Goal: Communication & Community: Ask a question

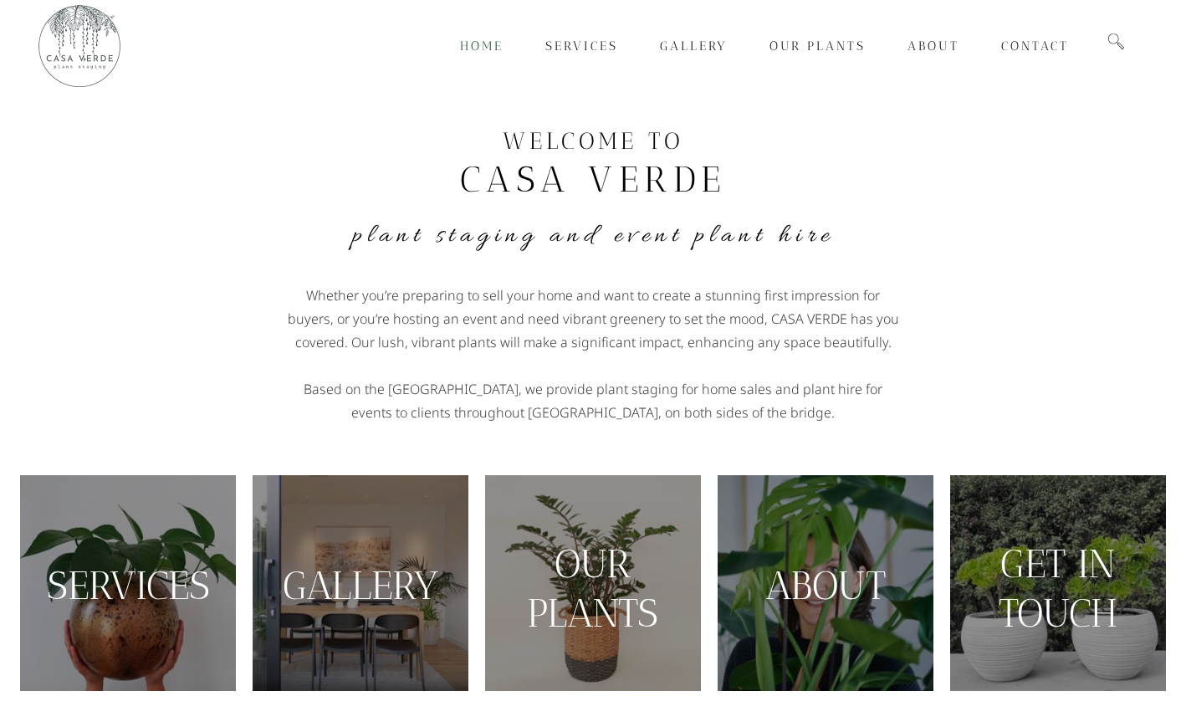
click at [86, 581] on link "SERVICES" at bounding box center [128, 585] width 163 height 47
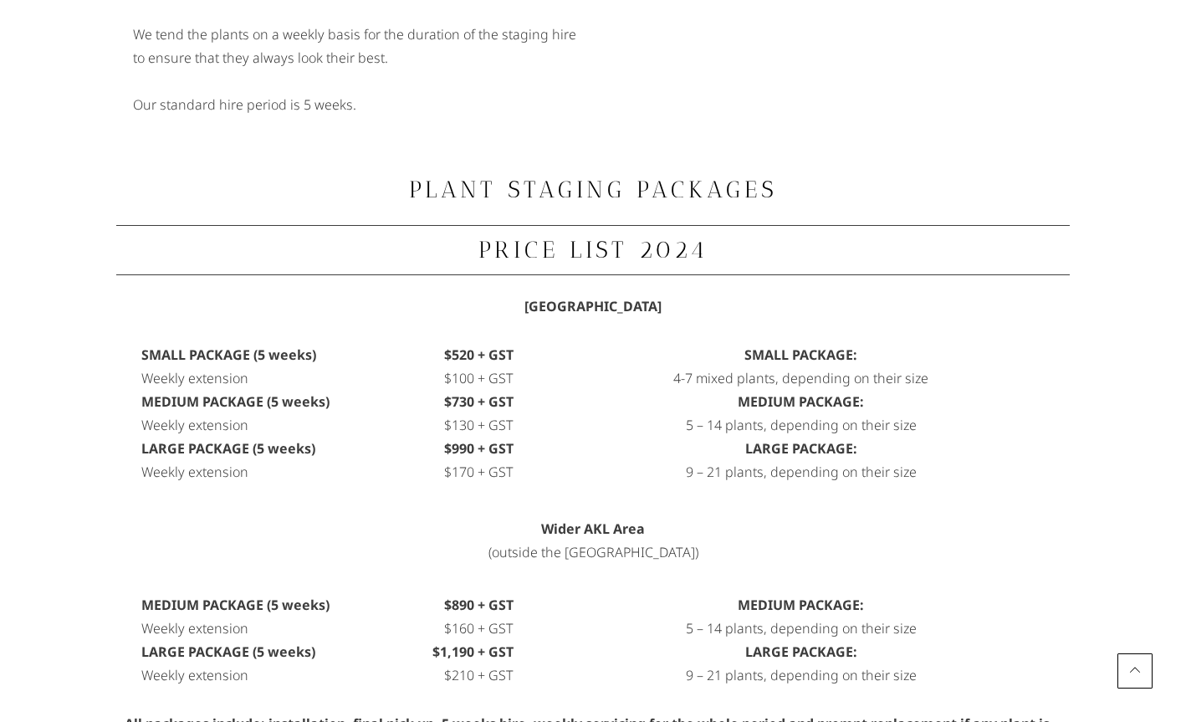
scroll to position [504, 0]
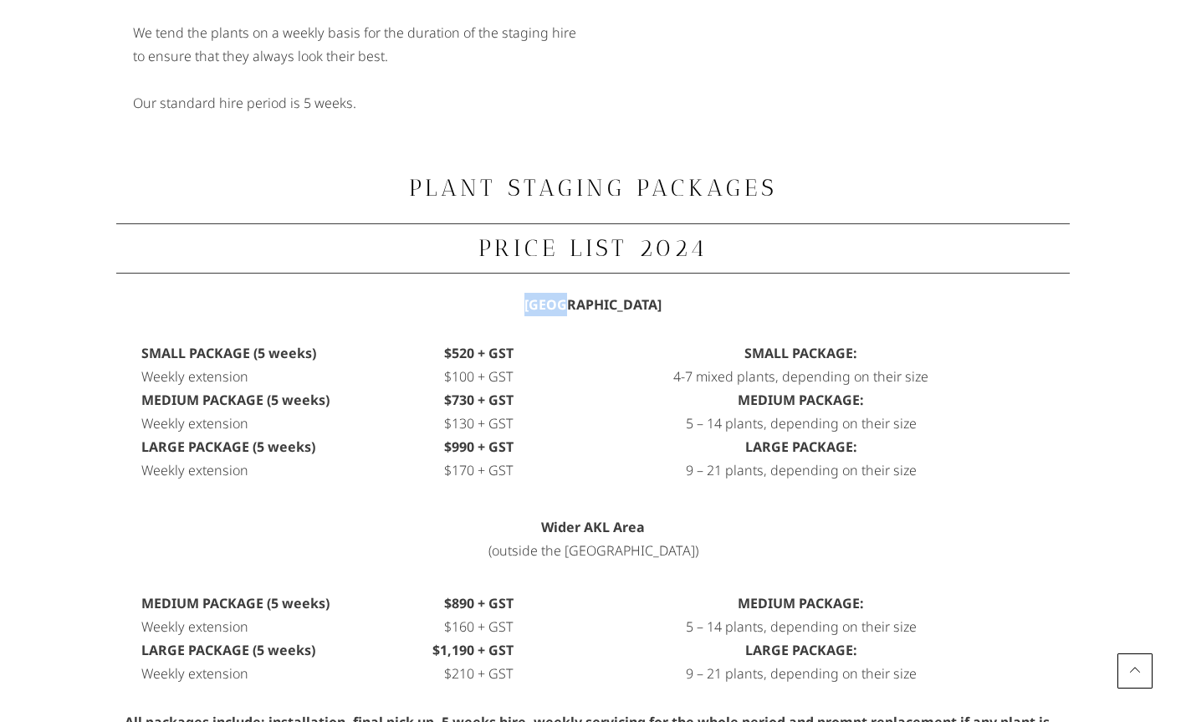
drag, startPoint x: 542, startPoint y: 303, endPoint x: 578, endPoint y: 301, distance: 36.0
click at [578, 301] on span "Noth Shore Area" at bounding box center [593, 304] width 137 height 18
click at [562, 360] on div "SMALL PACKAGE: 4-7 mixed plants, depending on their size MEDIUM PACKAGE: 5 – 14…" at bounding box center [801, 416] width 508 height 166
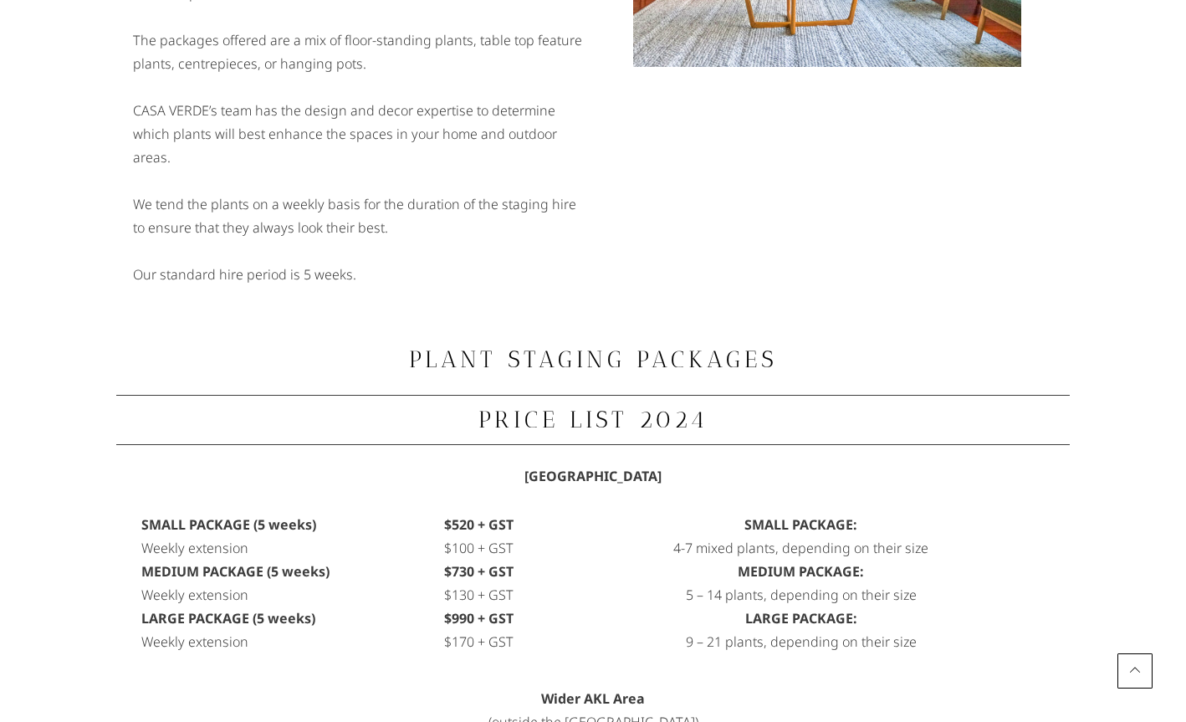
scroll to position [0, 0]
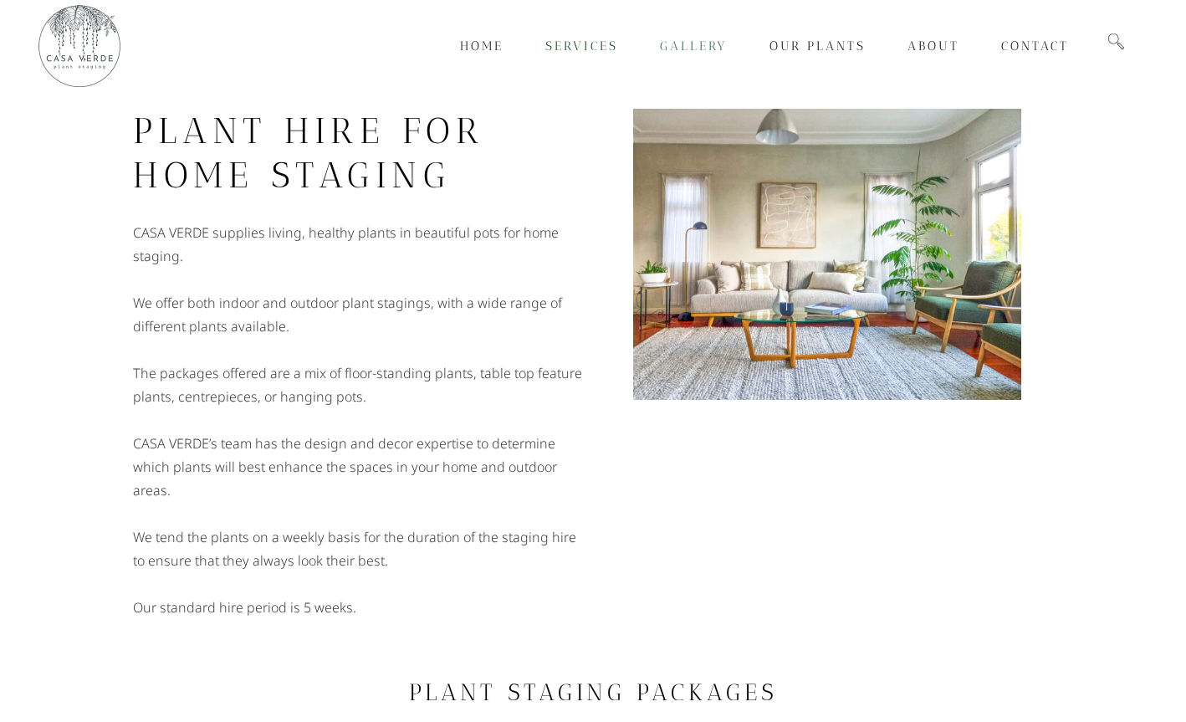
click at [686, 45] on span "Gallery" at bounding box center [694, 45] width 68 height 15
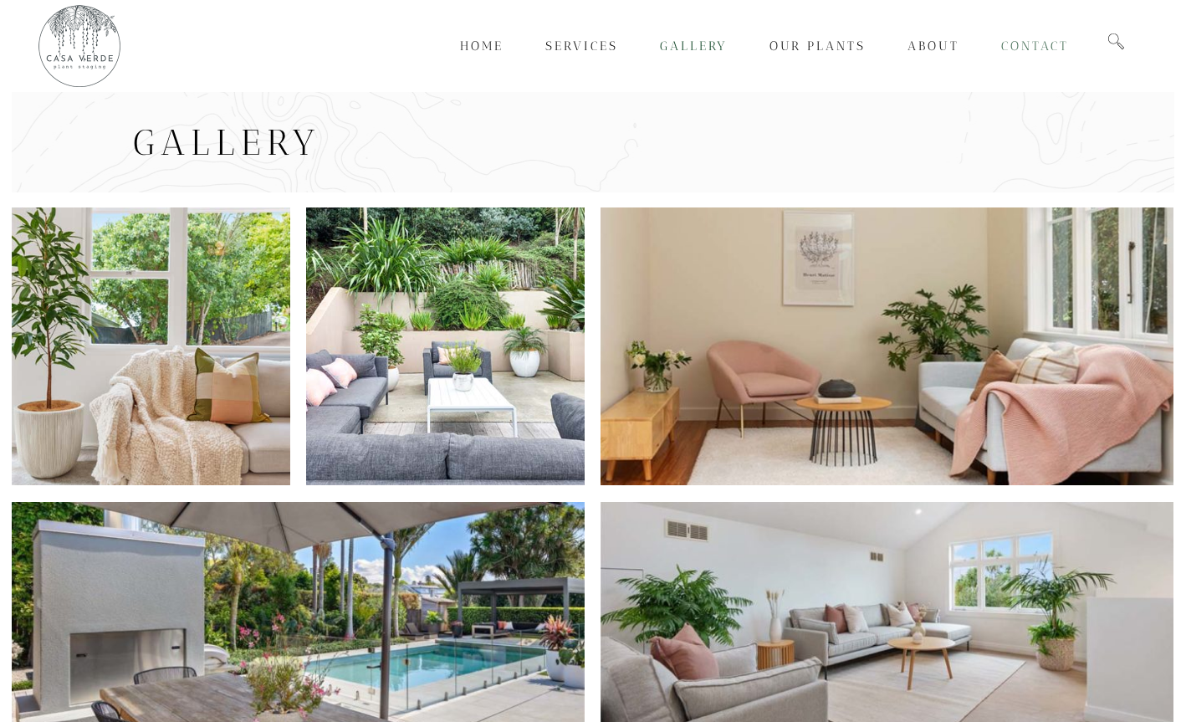
click at [1036, 42] on span "Contact" at bounding box center [1035, 45] width 68 height 15
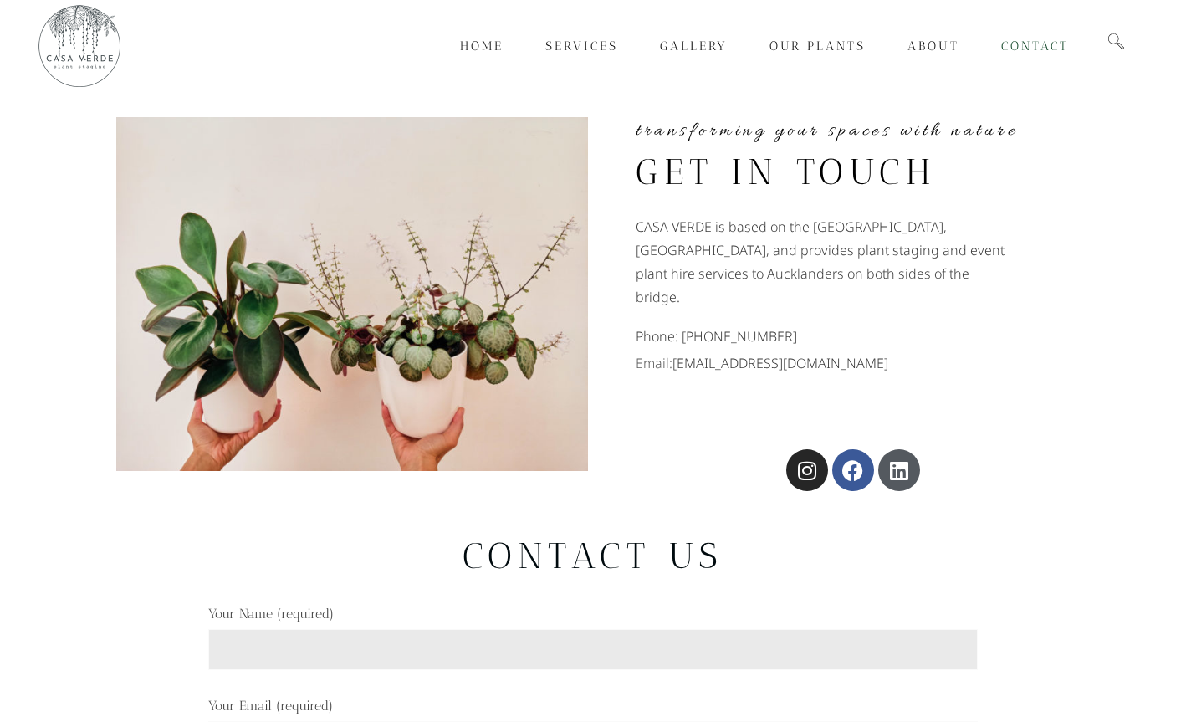
scroll to position [8, 0]
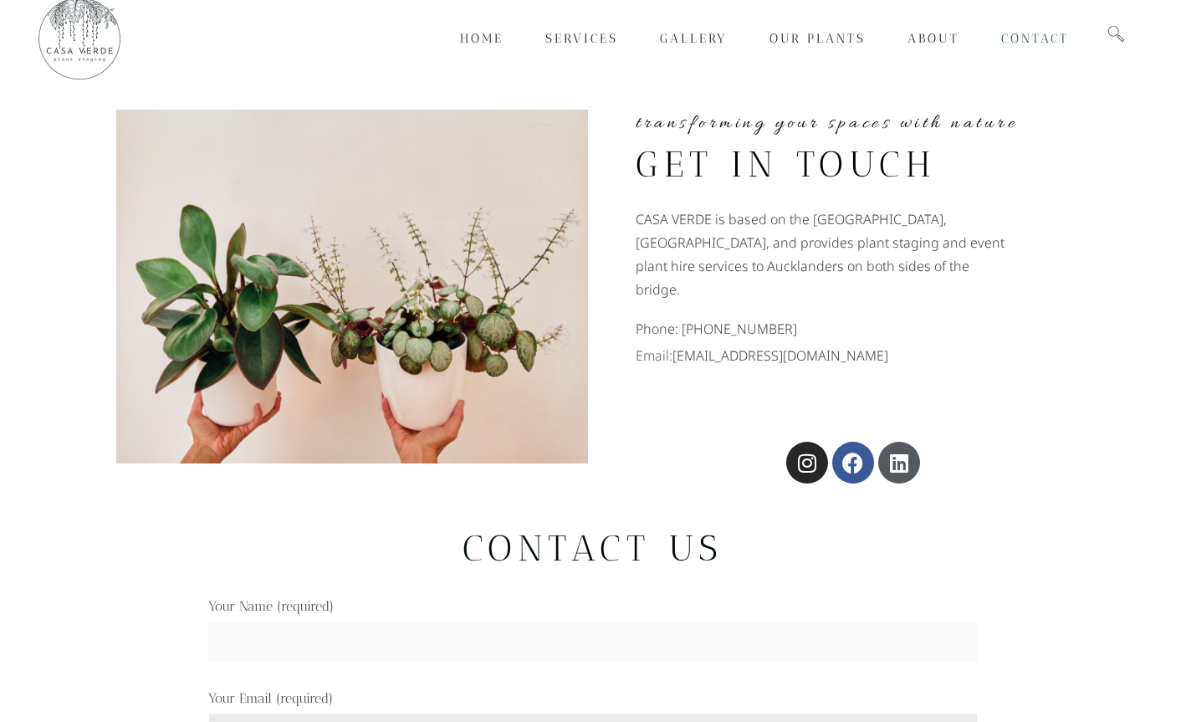
click at [256, 628] on input "Your Name (required)" at bounding box center [593, 642] width 770 height 41
type input "C"
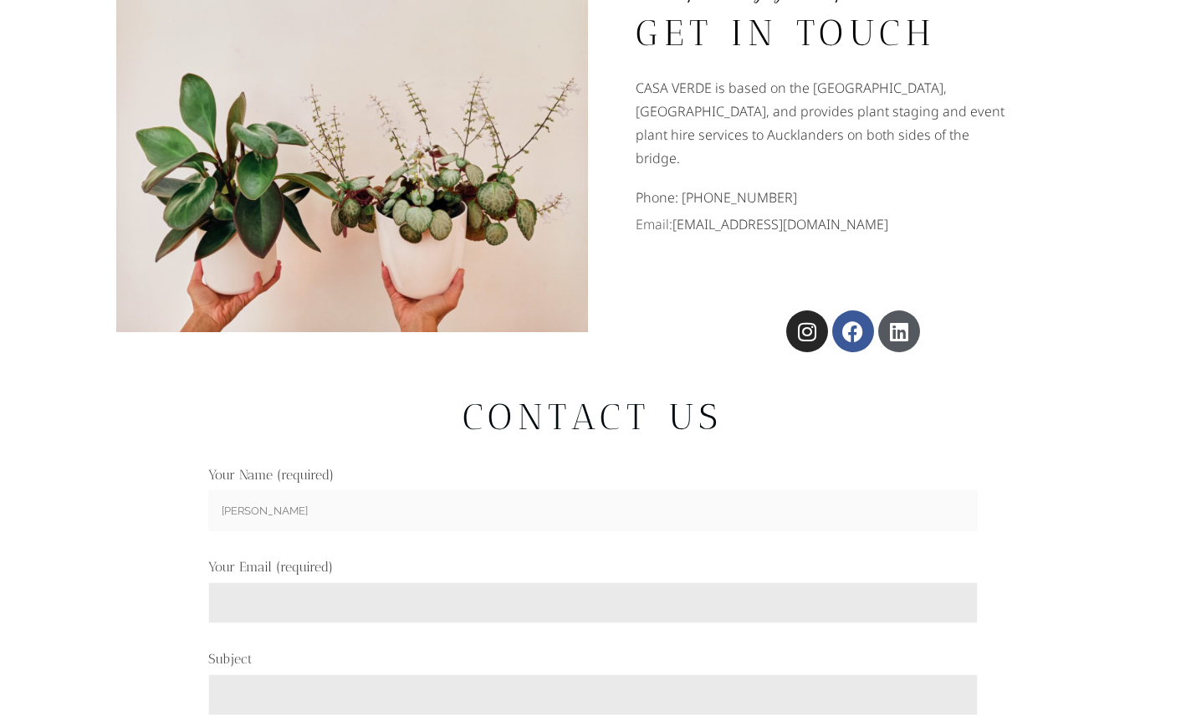
scroll to position [289, 0]
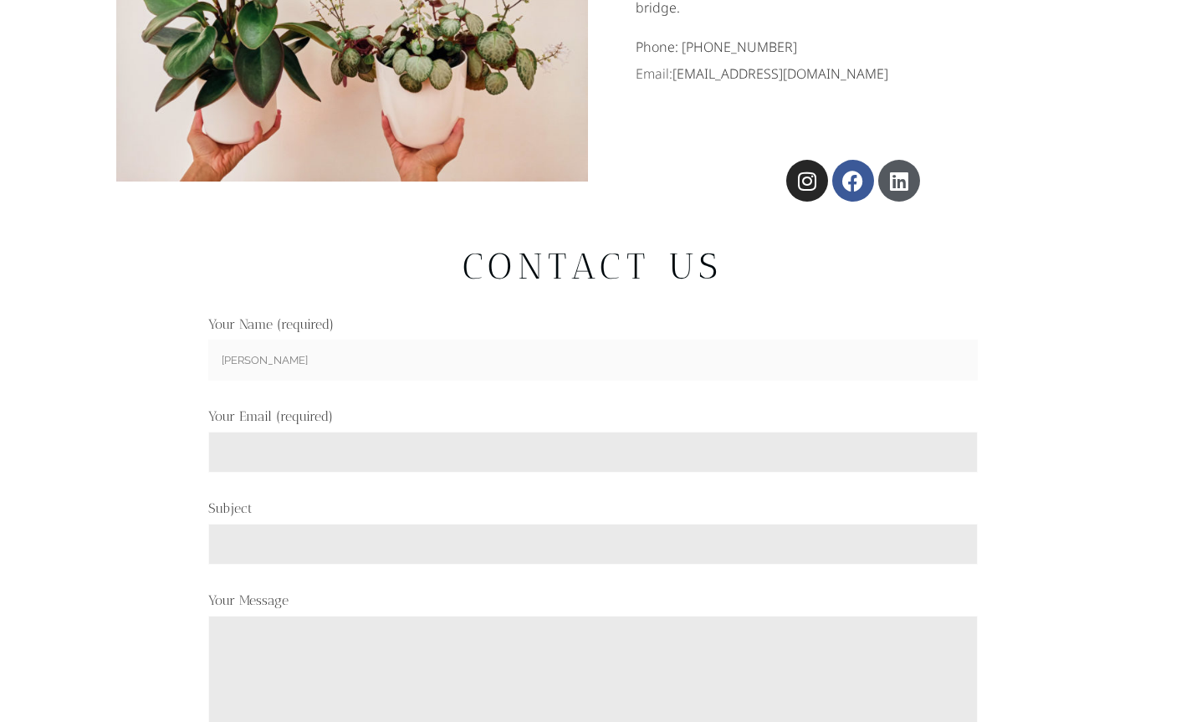
type input "[PERSON_NAME]"
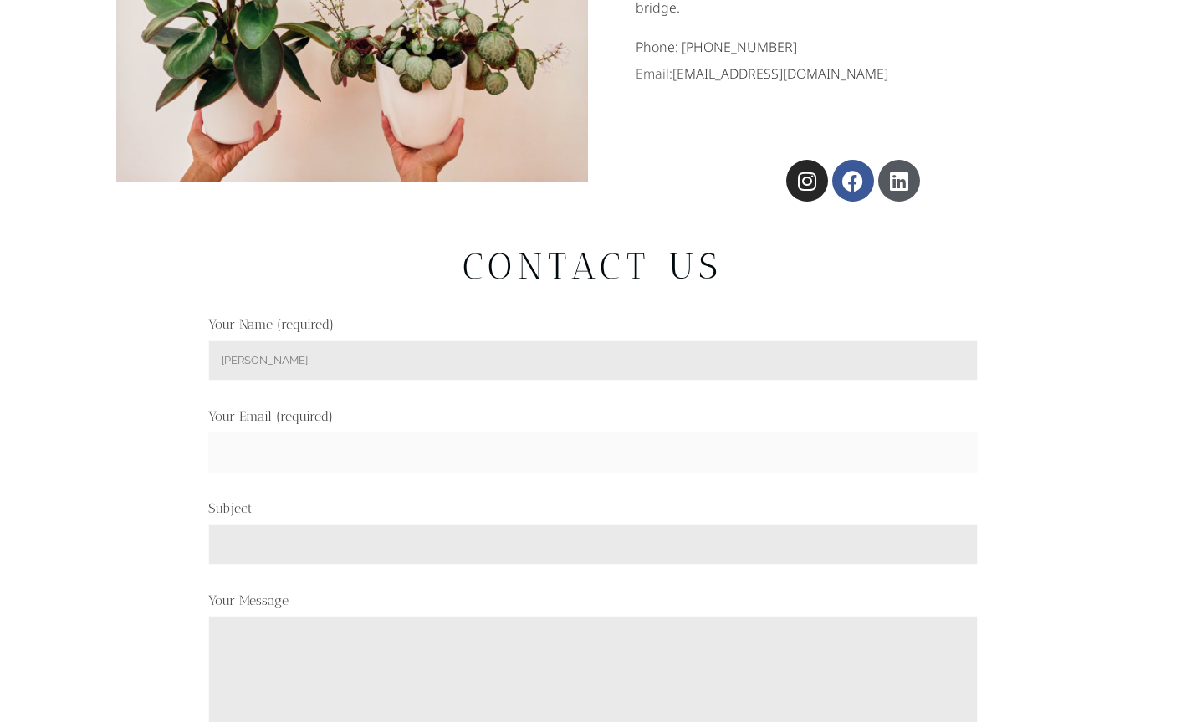
click at [285, 436] on input "Your Email (required)" at bounding box center [593, 452] width 770 height 41
type input "[EMAIL_ADDRESS][DOMAIN_NAME]"
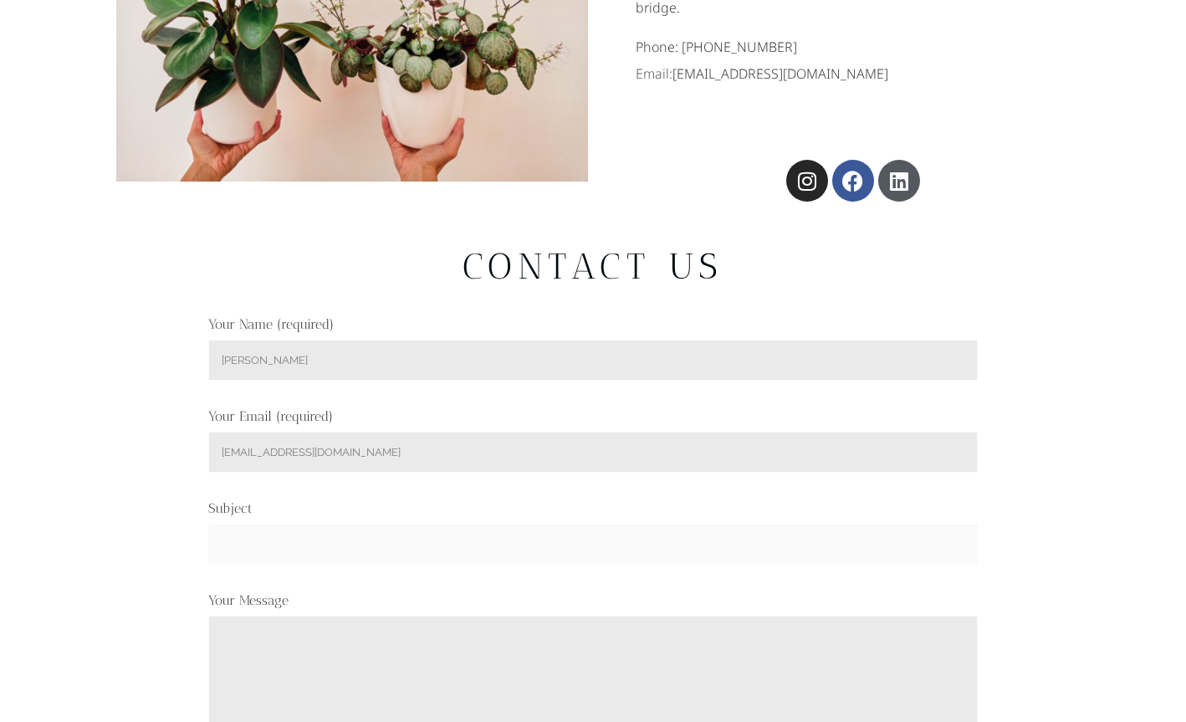
click at [258, 529] on input "Subject" at bounding box center [593, 544] width 770 height 41
type input "Outdoor plant staging - [STREET_ADDRESS]"
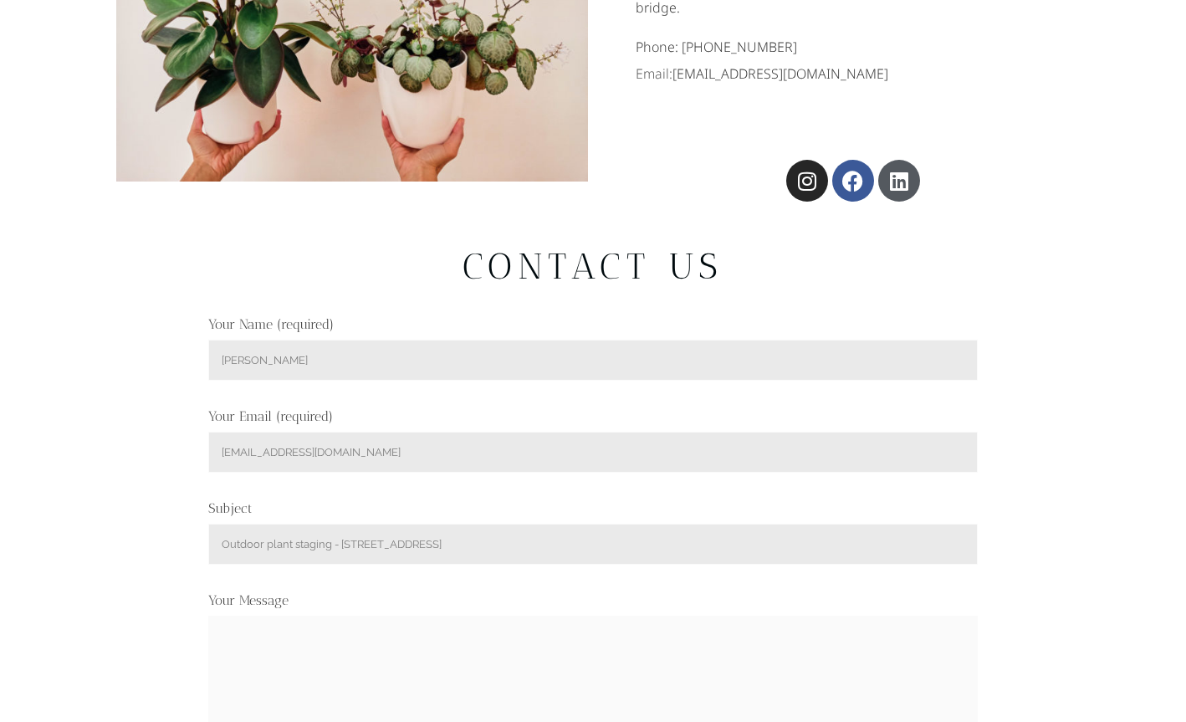
click at [239, 637] on textarea "Your Message" at bounding box center [593, 700] width 770 height 169
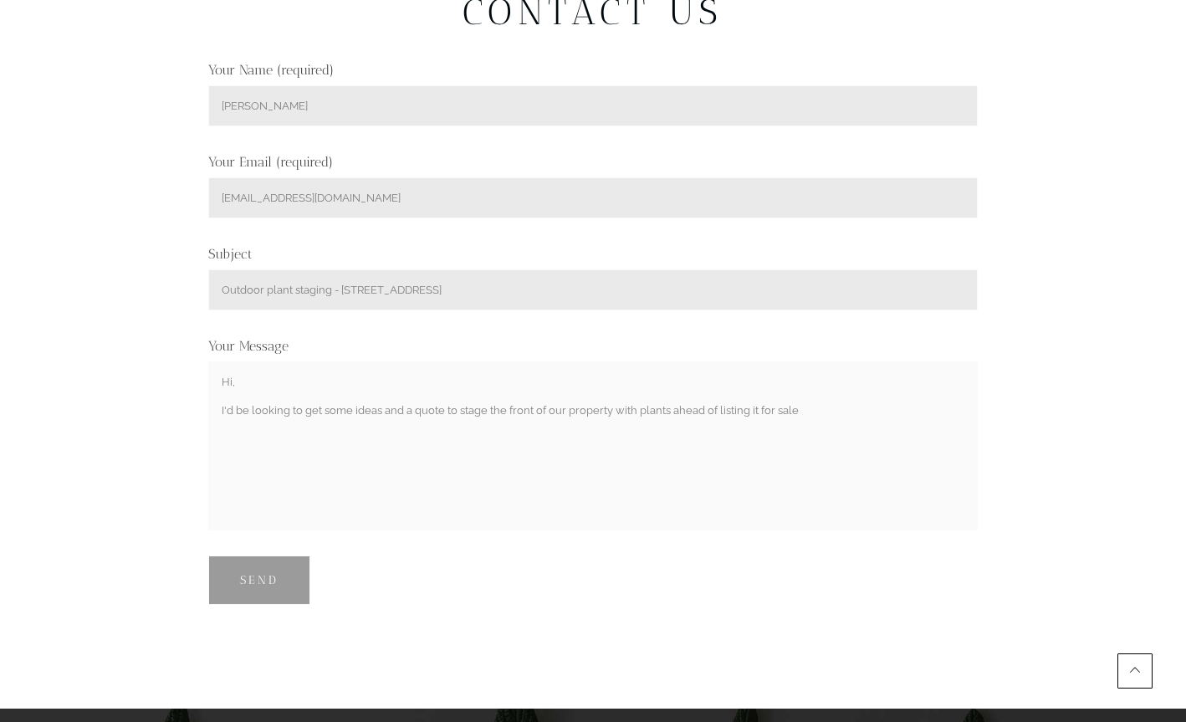
scroll to position [512, 0]
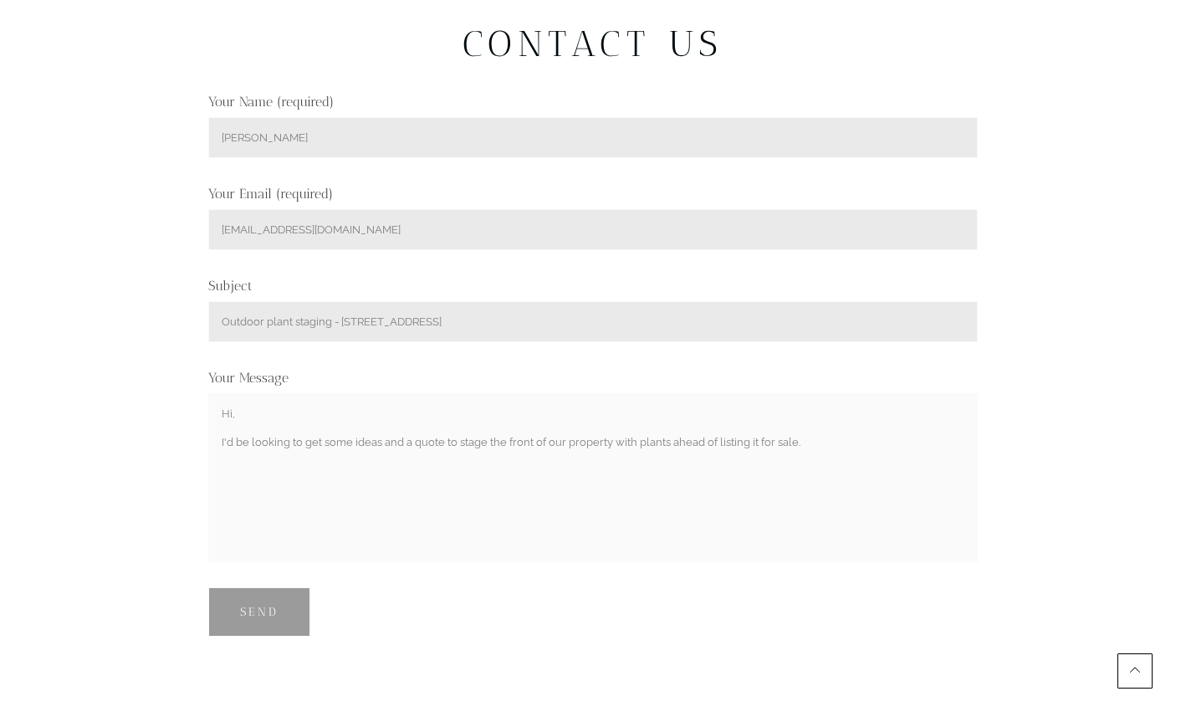
click at [609, 422] on textarea "Hi, I'd be looking to get some ideas and a quote to stage the front of our prop…" at bounding box center [593, 477] width 770 height 169
click at [931, 422] on textarea "Hi, I'd be looking to get some ideas and a quote to stage the front of our prop…" at bounding box center [593, 477] width 770 height 169
click at [578, 514] on textarea "Hi, I'd be looking to get some ideas and a quote to stage the front of our prop…" at bounding box center [593, 477] width 770 height 169
click at [921, 428] on textarea "Hi, I'd be looking to get some ideas and a quote to stage the front of our prop…" at bounding box center [593, 477] width 770 height 169
click at [535, 424] on textarea "Hi, I'd be looking to get some ideas and a quote to stage the front of our prop…" at bounding box center [593, 477] width 770 height 169
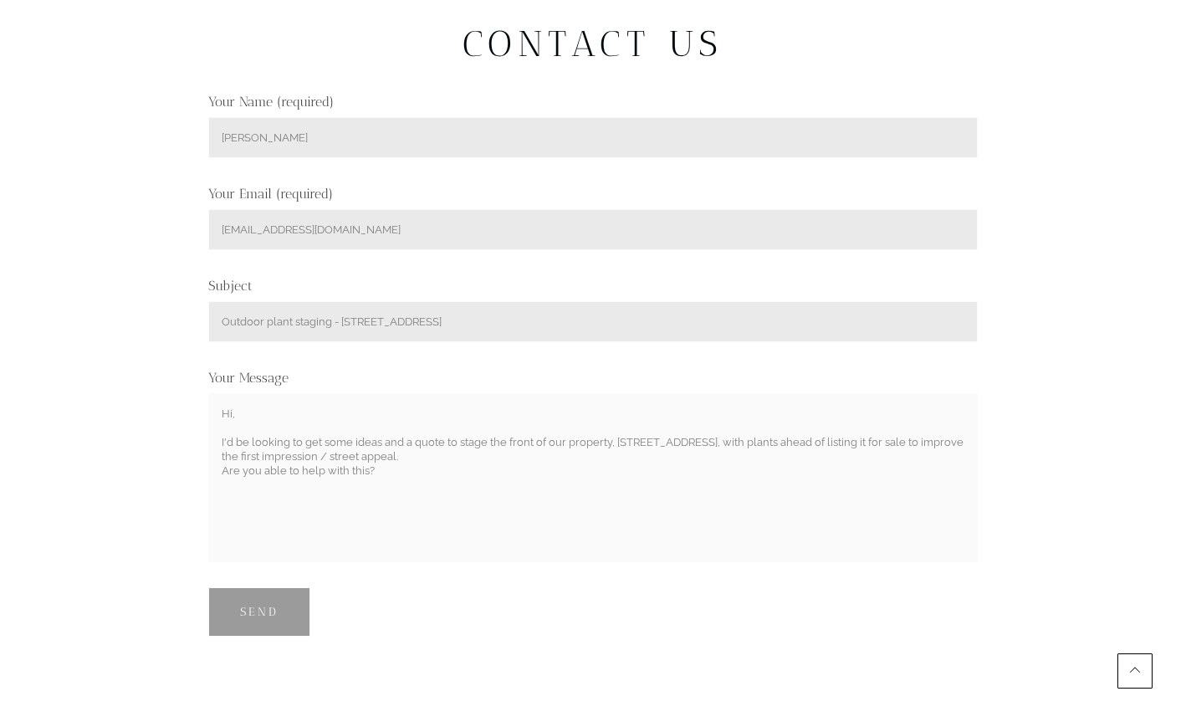
click at [580, 420] on textarea "Hi, I'd be looking to get some ideas and a quote to stage the front of our prop…" at bounding box center [593, 477] width 770 height 169
click at [611, 426] on textarea "Hi, I'd be looking to get some ideas and a quote to stage the front of our prop…" at bounding box center [593, 477] width 770 height 169
click at [501, 450] on textarea "Hi, I'd be looking to get some ideas and a quote to stage the front of our prop…" at bounding box center [593, 477] width 770 height 169
click at [610, 422] on textarea "Hi, I'd be looking to get some ideas and a quote to stage the front of our prop…" at bounding box center [593, 477] width 770 height 169
click at [617, 422] on textarea "Hi, I'd be looking to get some ideas and a quote to stage the front of our prop…" at bounding box center [593, 477] width 770 height 169
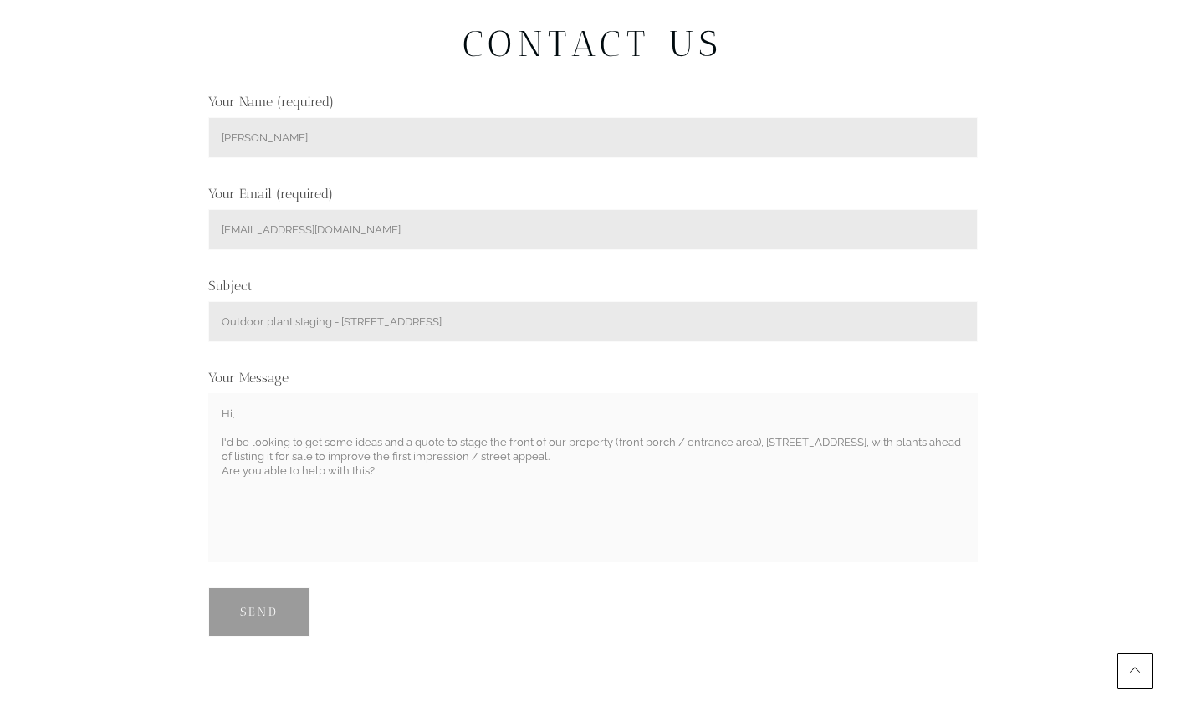
click at [610, 468] on textarea "Hi, I'd be looking to get some ideas and a quote to stage the front of our prop…" at bounding box center [593, 477] width 770 height 169
click at [299, 511] on textarea "Hi, I'd be looking to get some ideas and a quote to stage the front of our prop…" at bounding box center [593, 477] width 770 height 169
click at [589, 443] on textarea "Hi, I'd be looking to get some ideas and a quote to stage the front of our prop…" at bounding box center [593, 477] width 770 height 169
click at [369, 480] on textarea "Hi, I'd be looking to get some ideas and a quote to stage the front of our prop…" at bounding box center [593, 477] width 770 height 169
type textarea "Hi, I'd be looking to get some ideas and a quote to stage the front of our prop…"
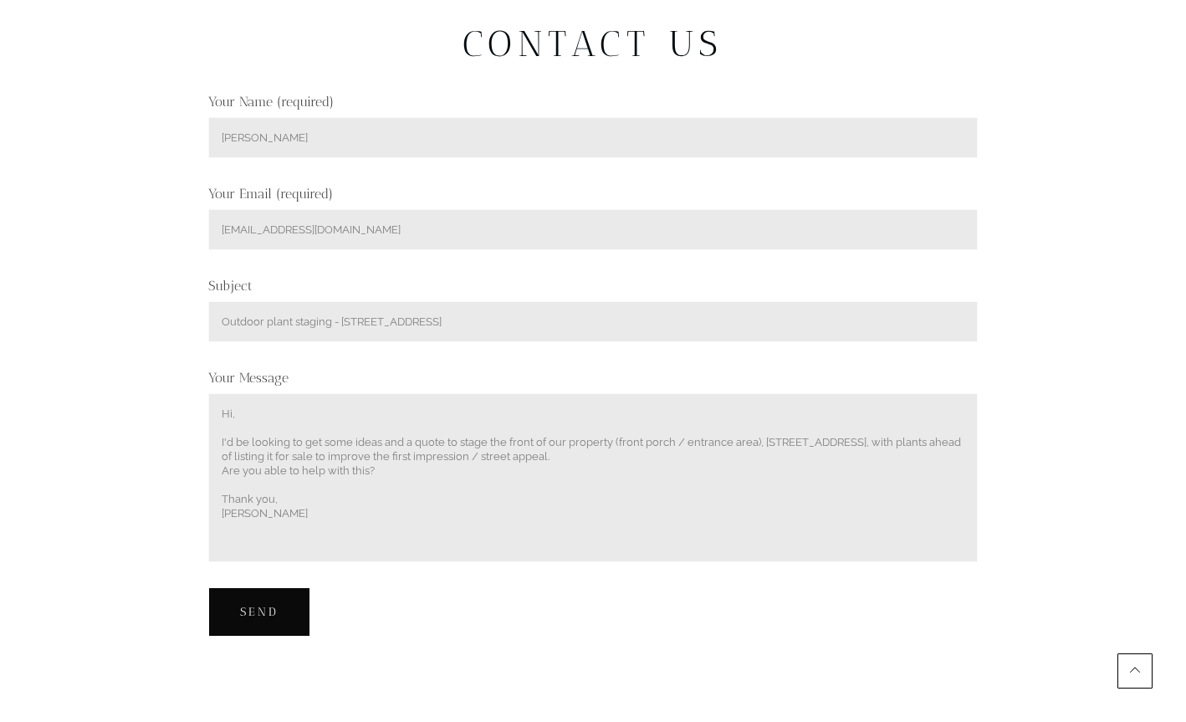
click at [251, 601] on input "Send" at bounding box center [259, 611] width 102 height 49
